Goal: Navigation & Orientation: Locate item on page

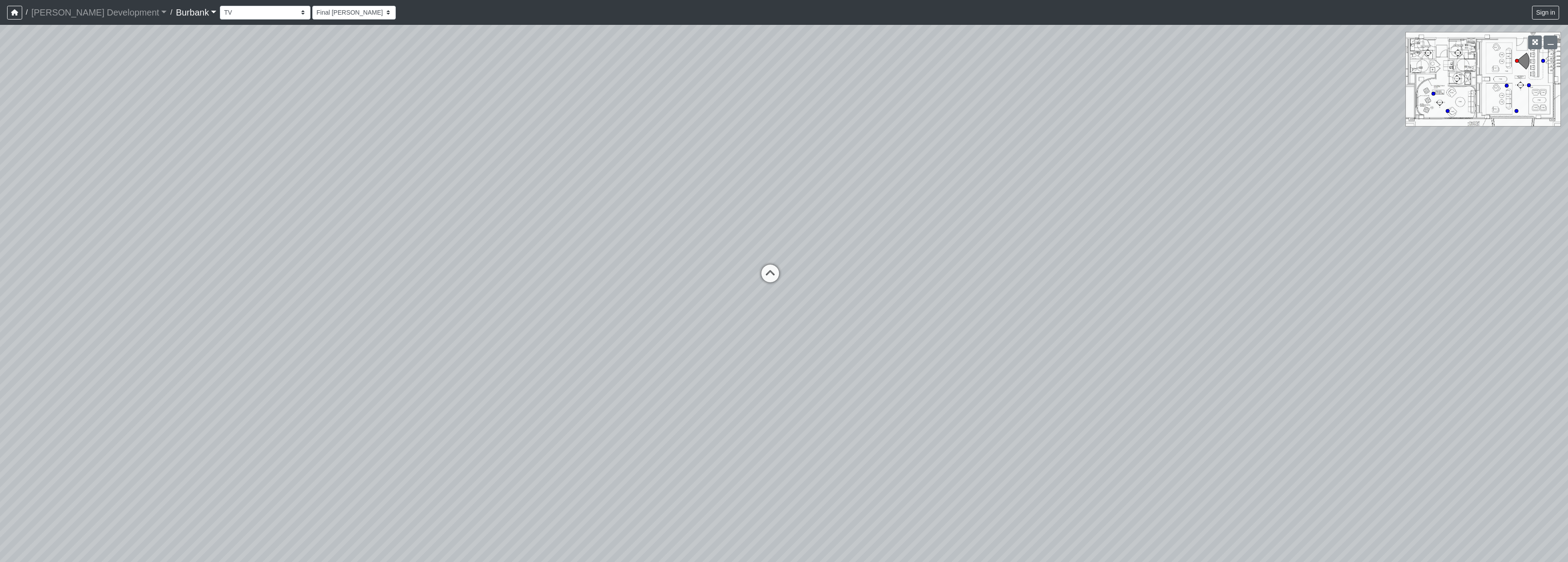
select select "qDsJxgj1MK6rxco6AUhagE"
click at [841, 284] on div "Loading... Seating Loading... Table Loading... Counter Loading... TV Loading...…" at bounding box center [784, 294] width 1568 height 537
drag, startPoint x: 863, startPoint y: 262, endPoint x: 1018, endPoint y: 264, distance: 155.0
click at [1021, 265] on div "Loading... Seating Loading... Table Loading... Counter Loading... TV Loading...…" at bounding box center [784, 294] width 1568 height 537
drag, startPoint x: 602, startPoint y: 257, endPoint x: 306, endPoint y: 275, distance: 296.5
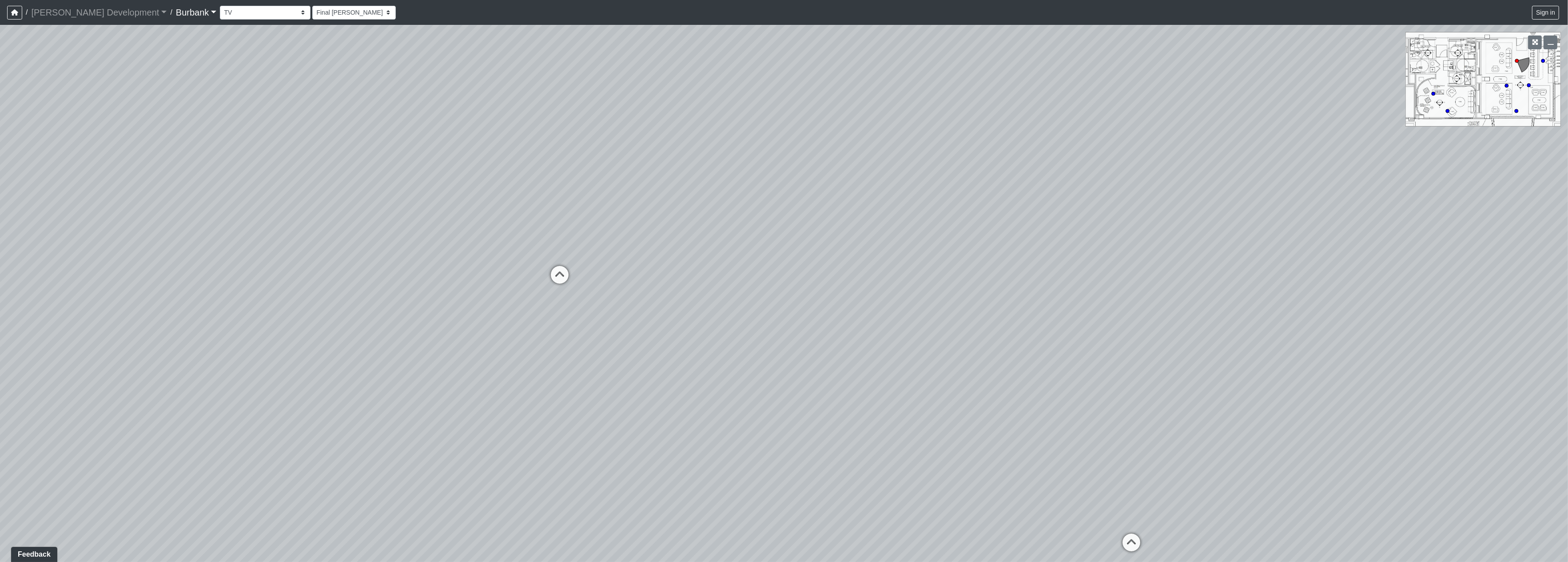
click at [98, 309] on div "Loading... Seating Loading... Table Loading... Counter Loading... TV Loading...…" at bounding box center [784, 294] width 1568 height 537
drag, startPoint x: 874, startPoint y: 273, endPoint x: 298, endPoint y: 195, distance: 581.3
click at [300, 195] on div "Loading... Seating Loading... Table Loading... Counter Loading... TV Loading...…" at bounding box center [784, 294] width 1568 height 537
drag, startPoint x: 1065, startPoint y: 412, endPoint x: 705, endPoint y: 355, distance: 364.5
click at [705, 355] on div "Loading... Seating Loading... Table Loading... Counter Loading... TV Loading...…" at bounding box center [784, 294] width 1568 height 537
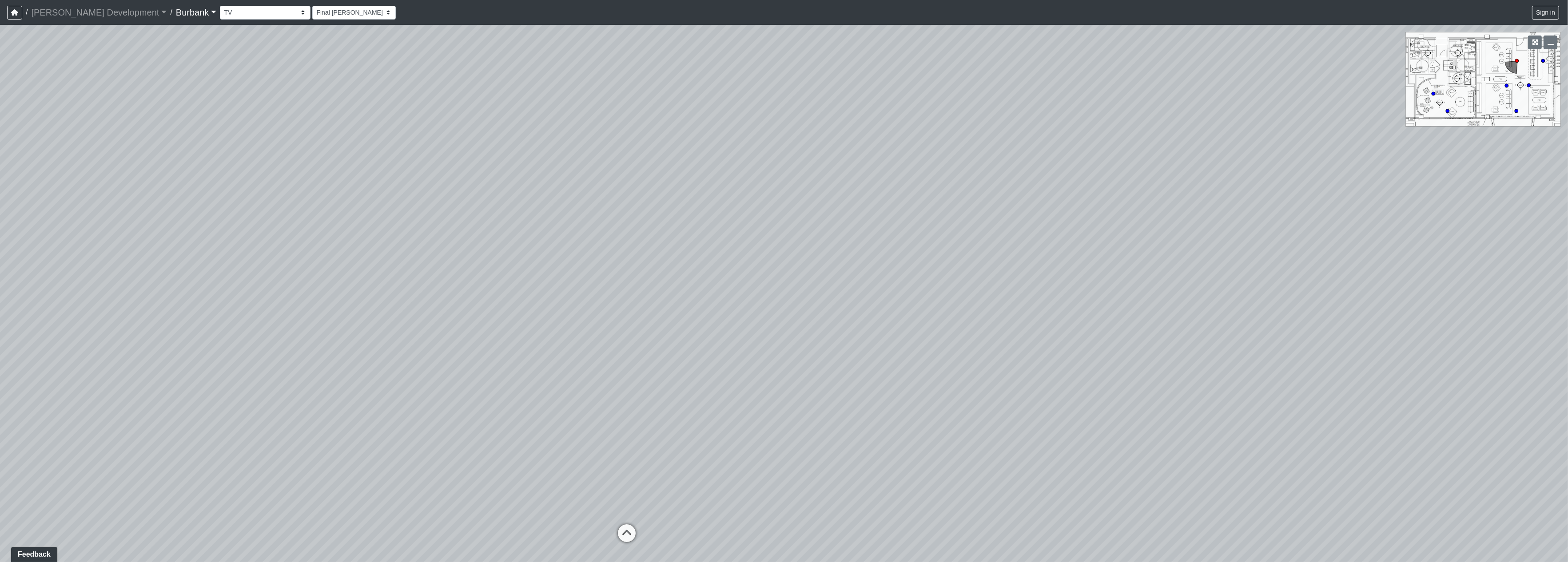
drag, startPoint x: 702, startPoint y: 304, endPoint x: 1063, endPoint y: 318, distance: 361.3
click at [1063, 318] on div "Loading... Seating Loading... Table Loading... Counter Loading... TV Loading...…" at bounding box center [784, 294] width 1568 height 537
drag, startPoint x: 1007, startPoint y: 299, endPoint x: 1468, endPoint y: 293, distance: 461.0
click at [1463, 292] on div "Loading... Seating Loading... Table Loading... Counter Loading... TV Loading...…" at bounding box center [784, 294] width 1568 height 537
drag, startPoint x: 733, startPoint y: 363, endPoint x: 1038, endPoint y: 359, distance: 305.0
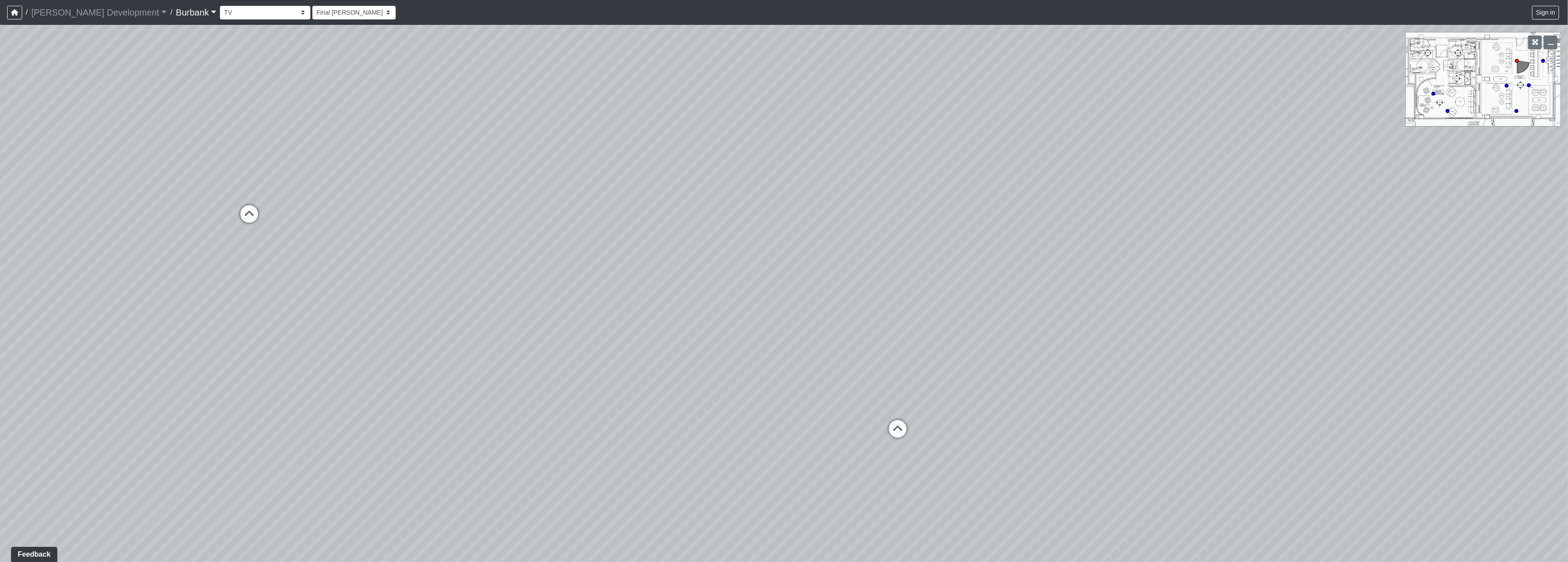
click at [1241, 325] on div "Loading... Seating Loading... Table Loading... Counter Loading... TV Loading...…" at bounding box center [784, 294] width 1568 height 537
drag, startPoint x: 805, startPoint y: 350, endPoint x: 1049, endPoint y: 405, distance: 250.1
click at [1070, 414] on div "Loading... Seating Loading... Table Loading... Counter Loading... TV Loading...…" at bounding box center [784, 294] width 1568 height 537
drag, startPoint x: 951, startPoint y: 441, endPoint x: 695, endPoint y: 273, distance: 306.2
click at [690, 272] on div "Loading... Seating Loading... Table Loading... Counter Loading... TV Loading...…" at bounding box center [784, 294] width 1568 height 537
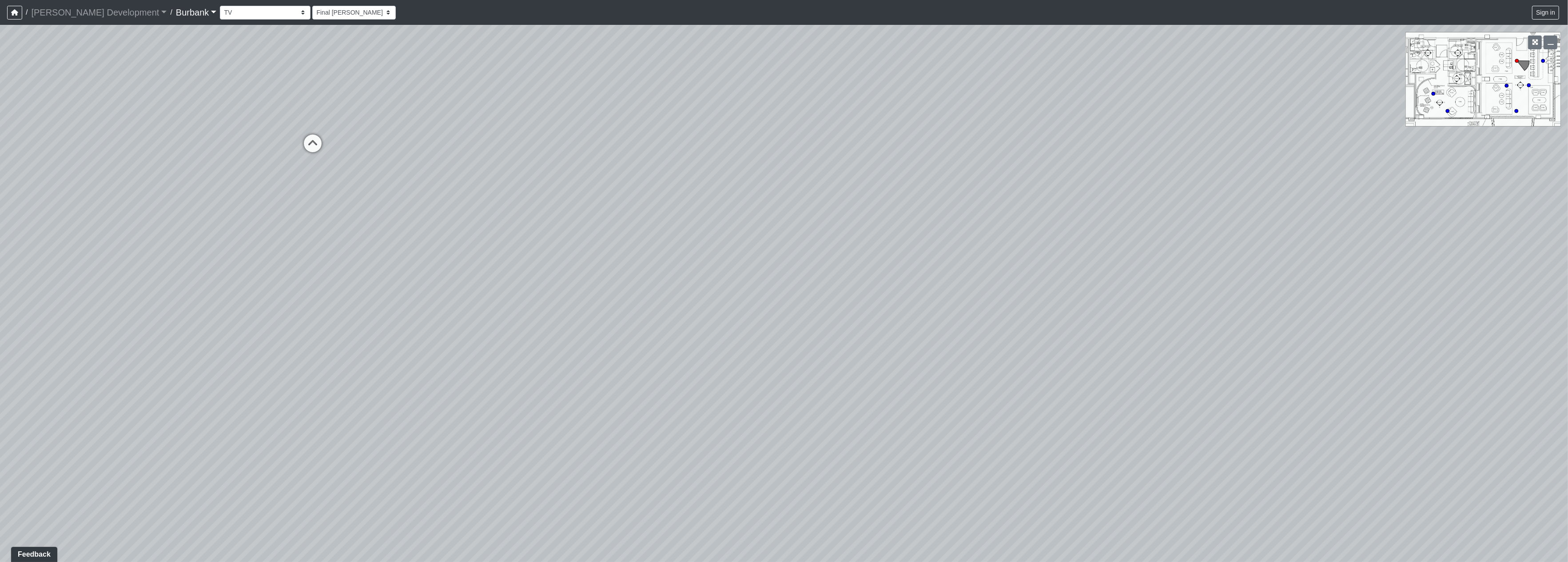
drag, startPoint x: 752, startPoint y: 288, endPoint x: 574, endPoint y: 351, distance: 188.8
click at [766, 339] on div "Loading... Seating Loading... Table Loading... Counter Loading... TV Loading...…" at bounding box center [784, 294] width 1568 height 537
drag, startPoint x: 498, startPoint y: 329, endPoint x: 883, endPoint y: 283, distance: 387.7
click at [1062, 235] on div "Loading... Seating Loading... Table Loading... Counter Loading... TV Loading...…" at bounding box center [784, 294] width 1568 height 537
drag, startPoint x: 582, startPoint y: 320, endPoint x: 844, endPoint y: 283, distance: 264.6
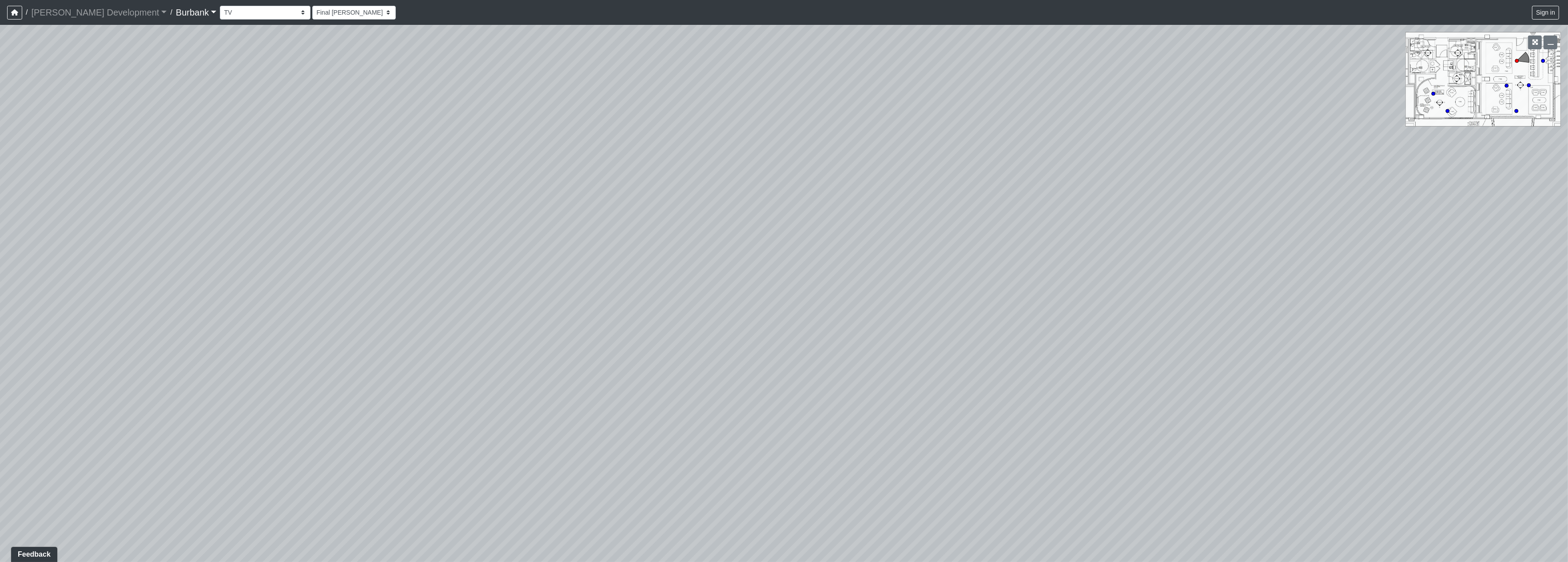
click at [852, 288] on div "Loading... Seating Loading... Table Loading... Counter Loading... TV Loading...…" at bounding box center [784, 294] width 1568 height 537
